Goal: Task Accomplishment & Management: Use online tool/utility

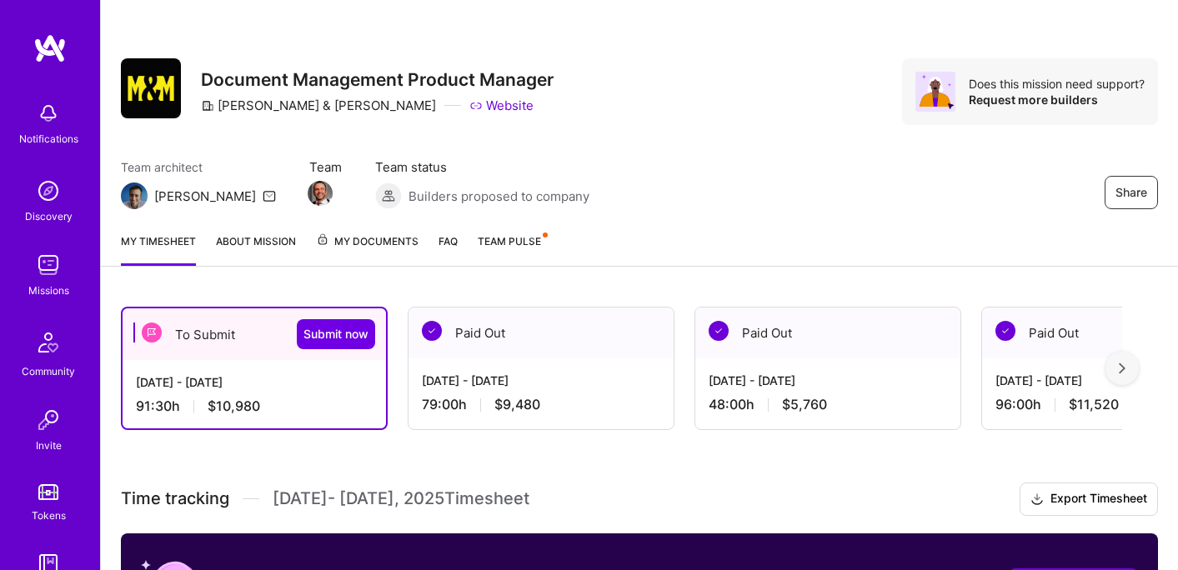
click at [1123, 373] on div at bounding box center [1121, 368] width 33 height 33
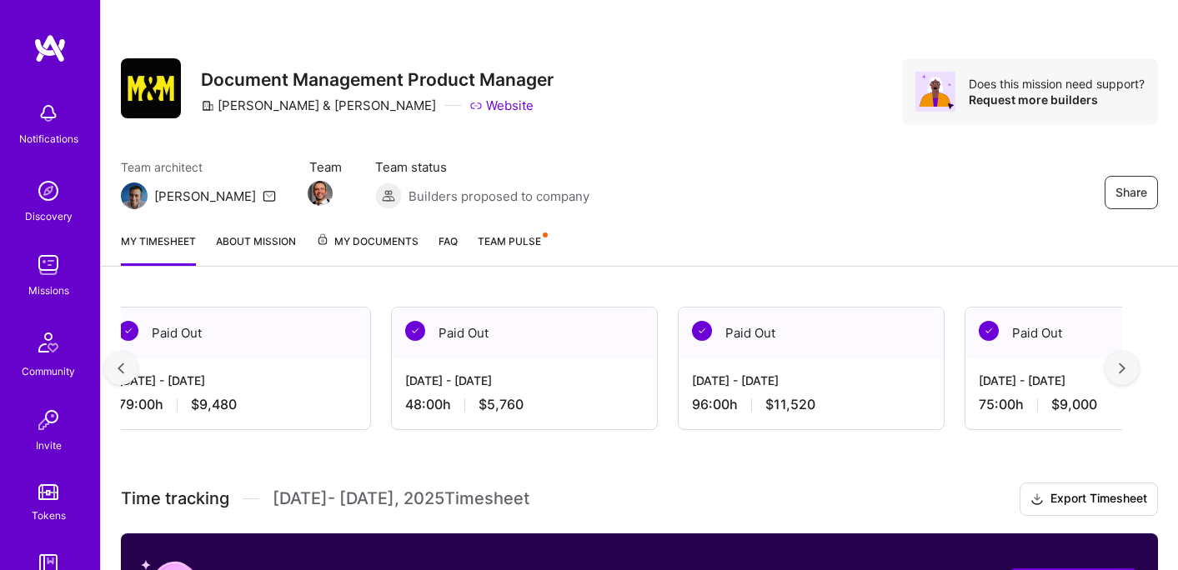
click at [1123, 373] on div at bounding box center [1121, 368] width 33 height 33
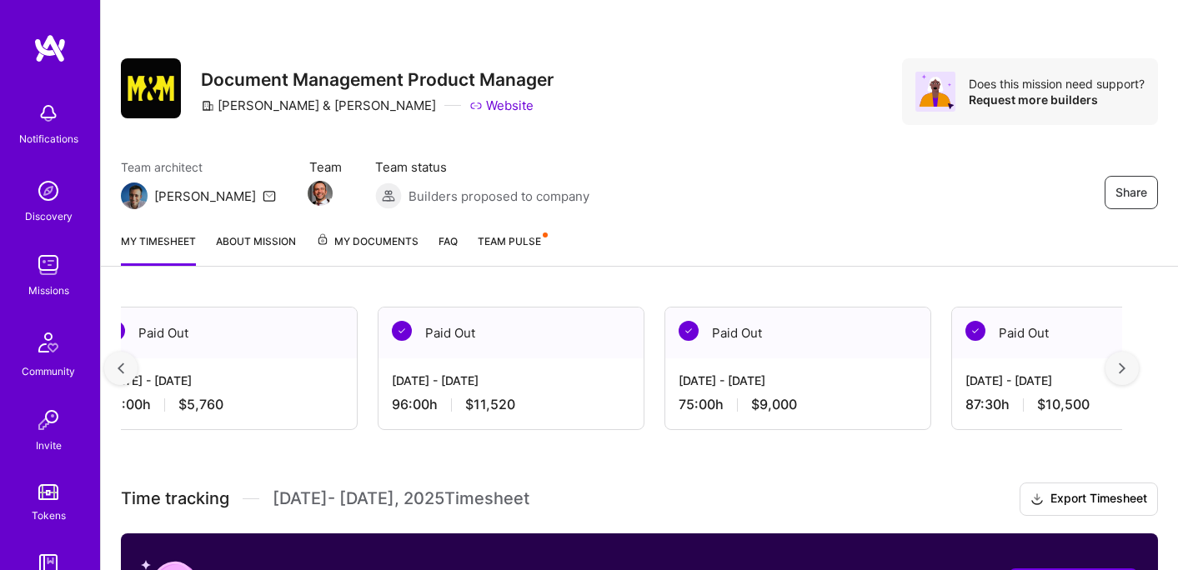
click at [1127, 372] on div at bounding box center [1121, 368] width 33 height 33
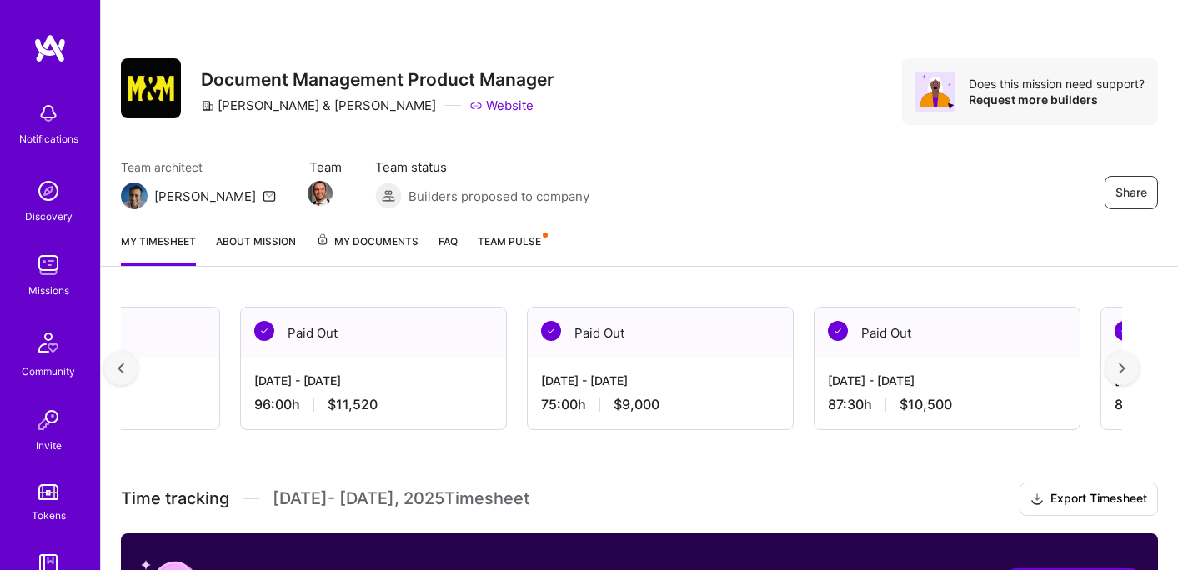
click at [1127, 372] on div at bounding box center [1121, 368] width 33 height 33
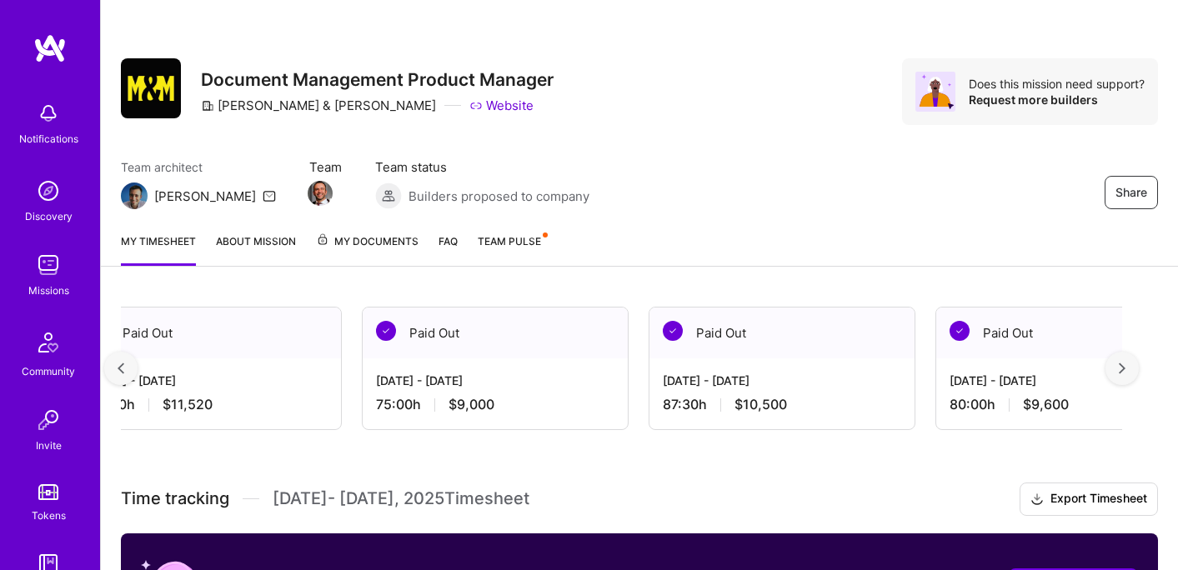
click at [1127, 372] on div at bounding box center [1121, 368] width 33 height 33
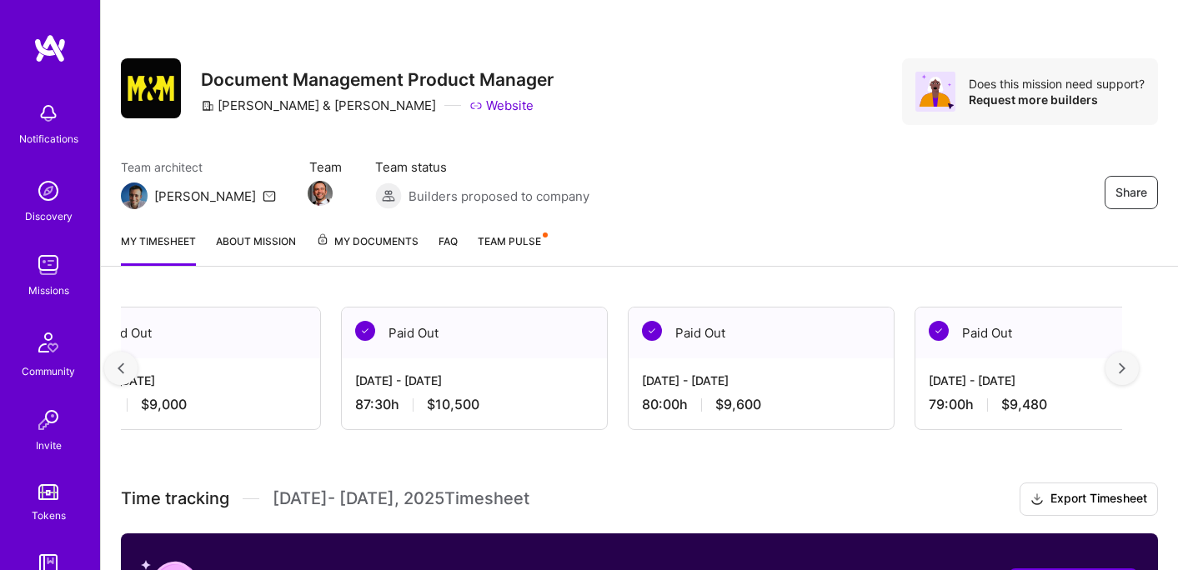
click at [1127, 372] on div at bounding box center [1121, 368] width 33 height 33
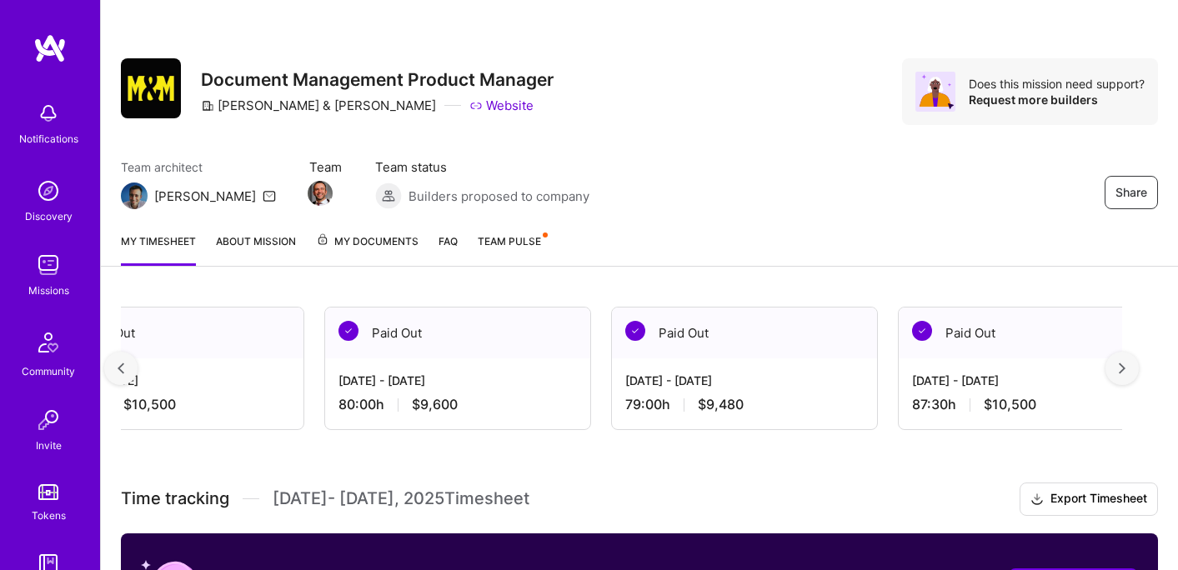
click at [1127, 372] on div at bounding box center [1121, 368] width 33 height 33
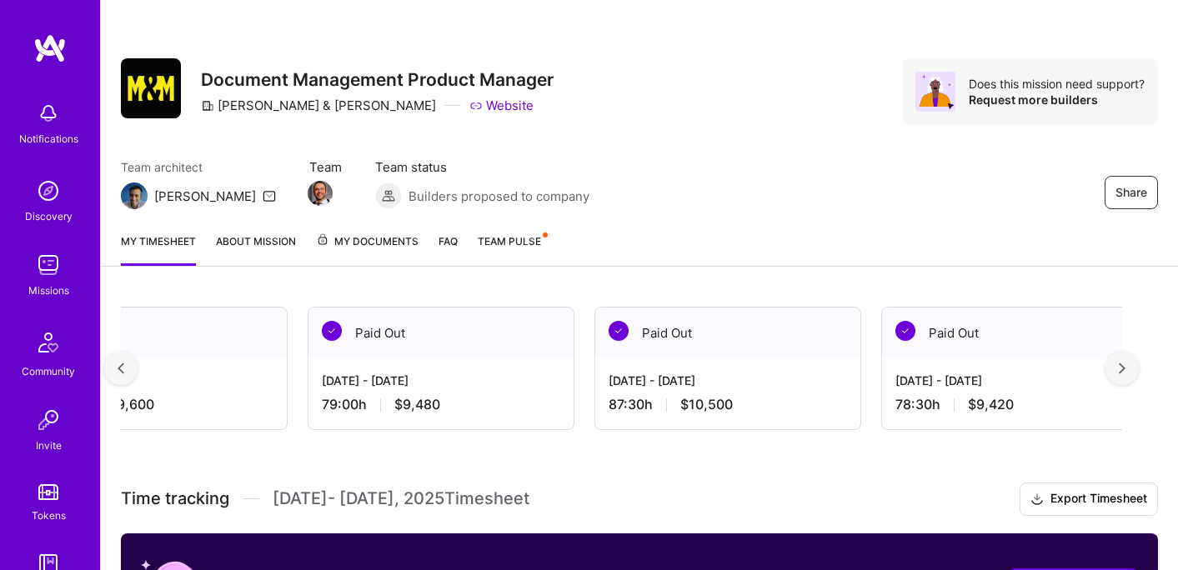
click at [1127, 372] on div at bounding box center [1121, 368] width 33 height 33
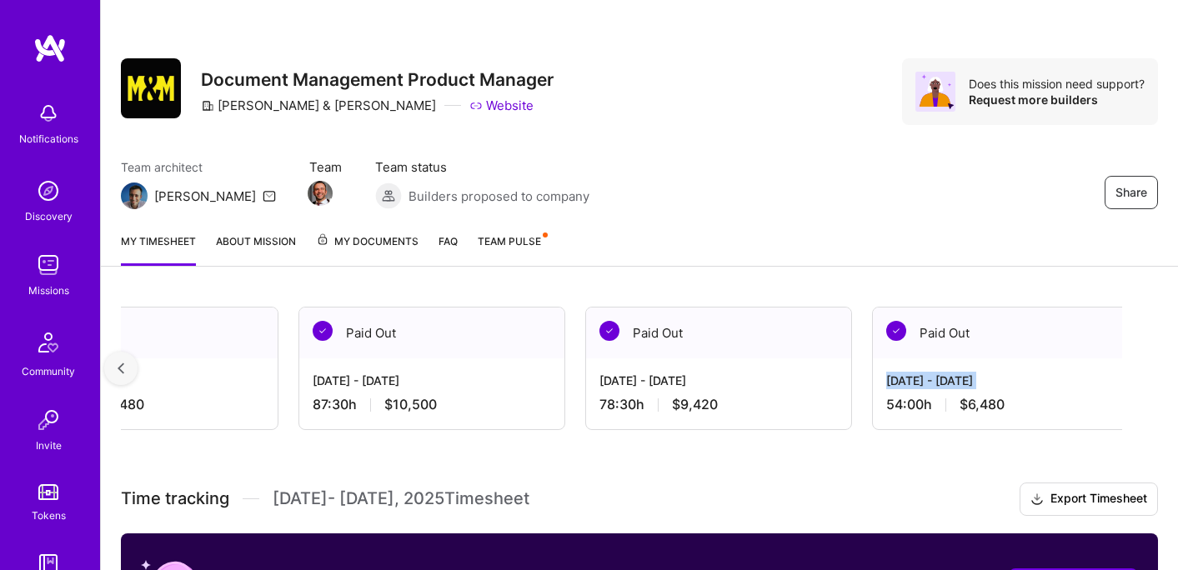
scroll to position [0, 2122]
click at [1127, 372] on div "[DATE] - [DATE] 54:00 h $6,480" at bounding box center [999, 392] width 265 height 68
